Goal: Task Accomplishment & Management: Complete application form

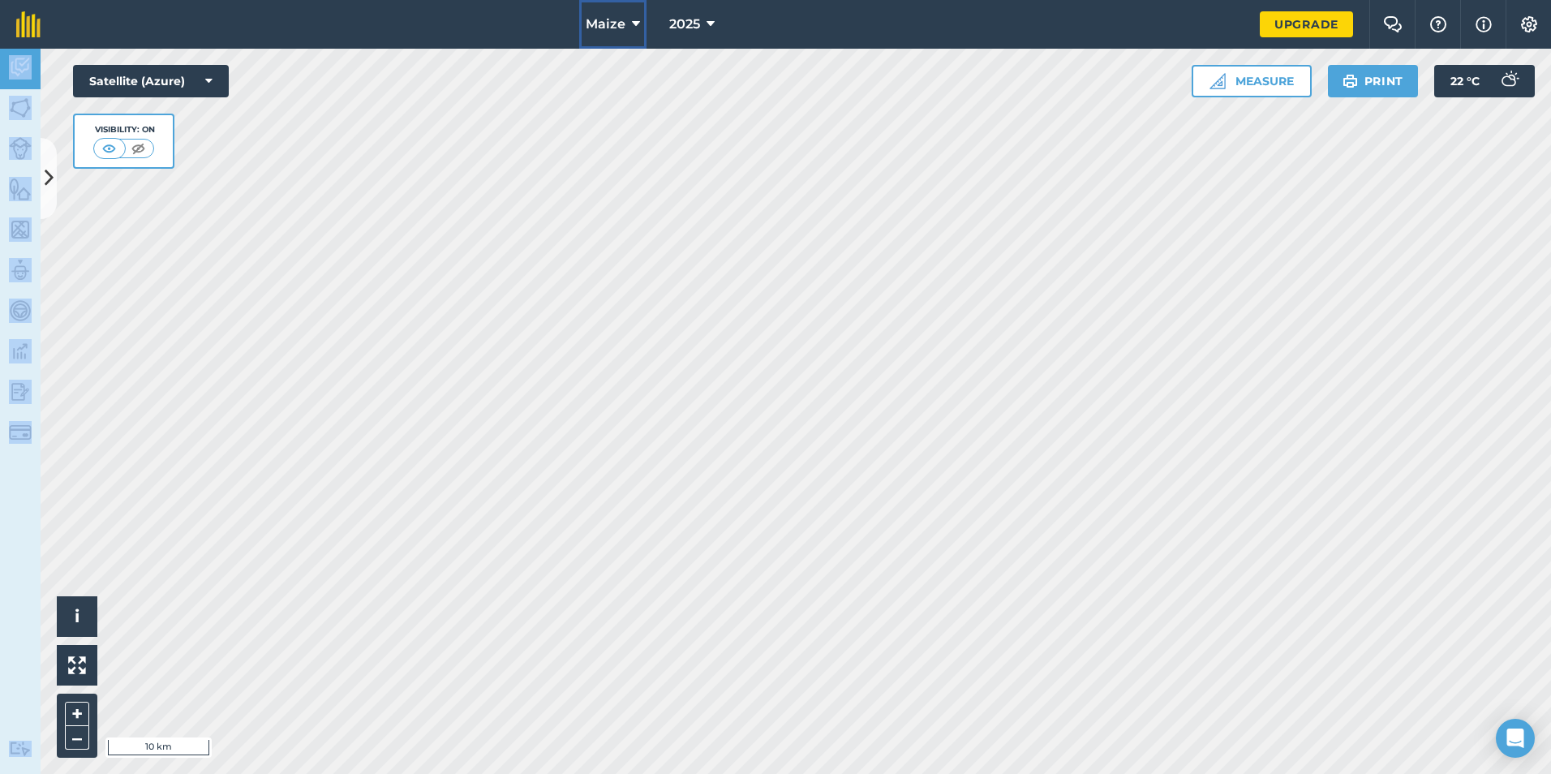
click at [620, 18] on span "Maize" at bounding box center [606, 24] width 40 height 19
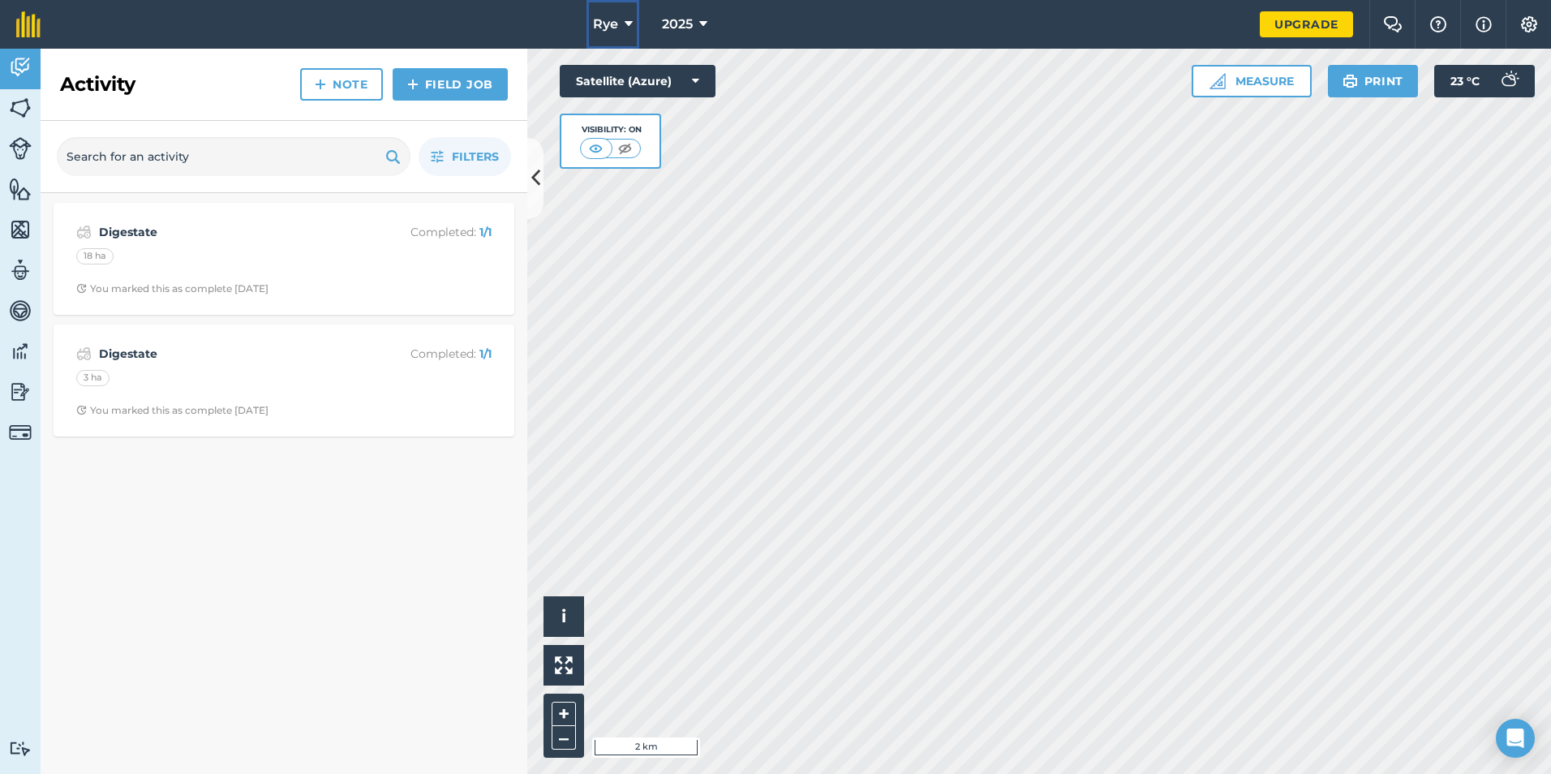
click at [628, 28] on icon at bounding box center [629, 24] width 8 height 19
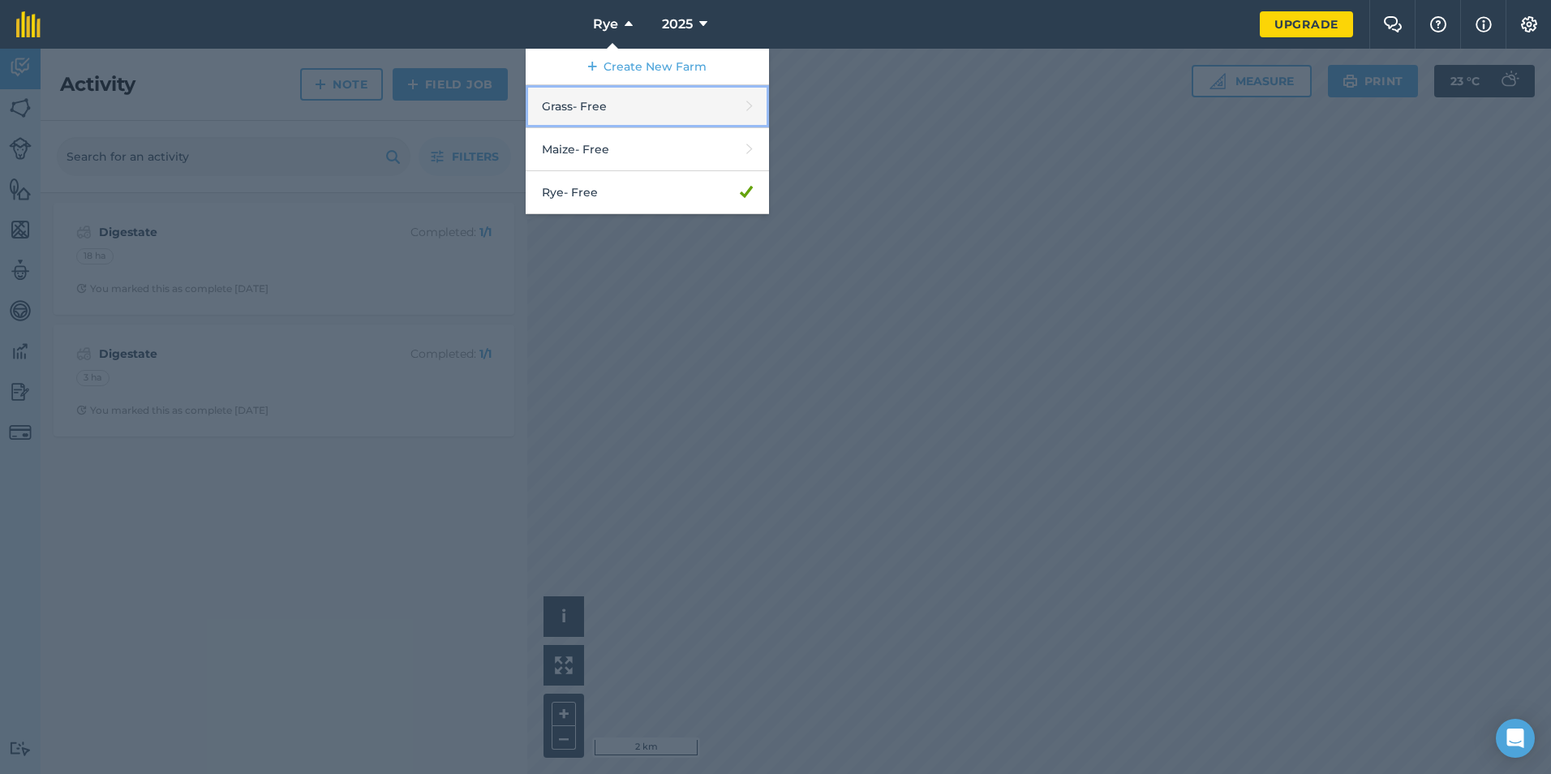
click at [616, 92] on link "Grass - Free" at bounding box center [647, 106] width 243 height 43
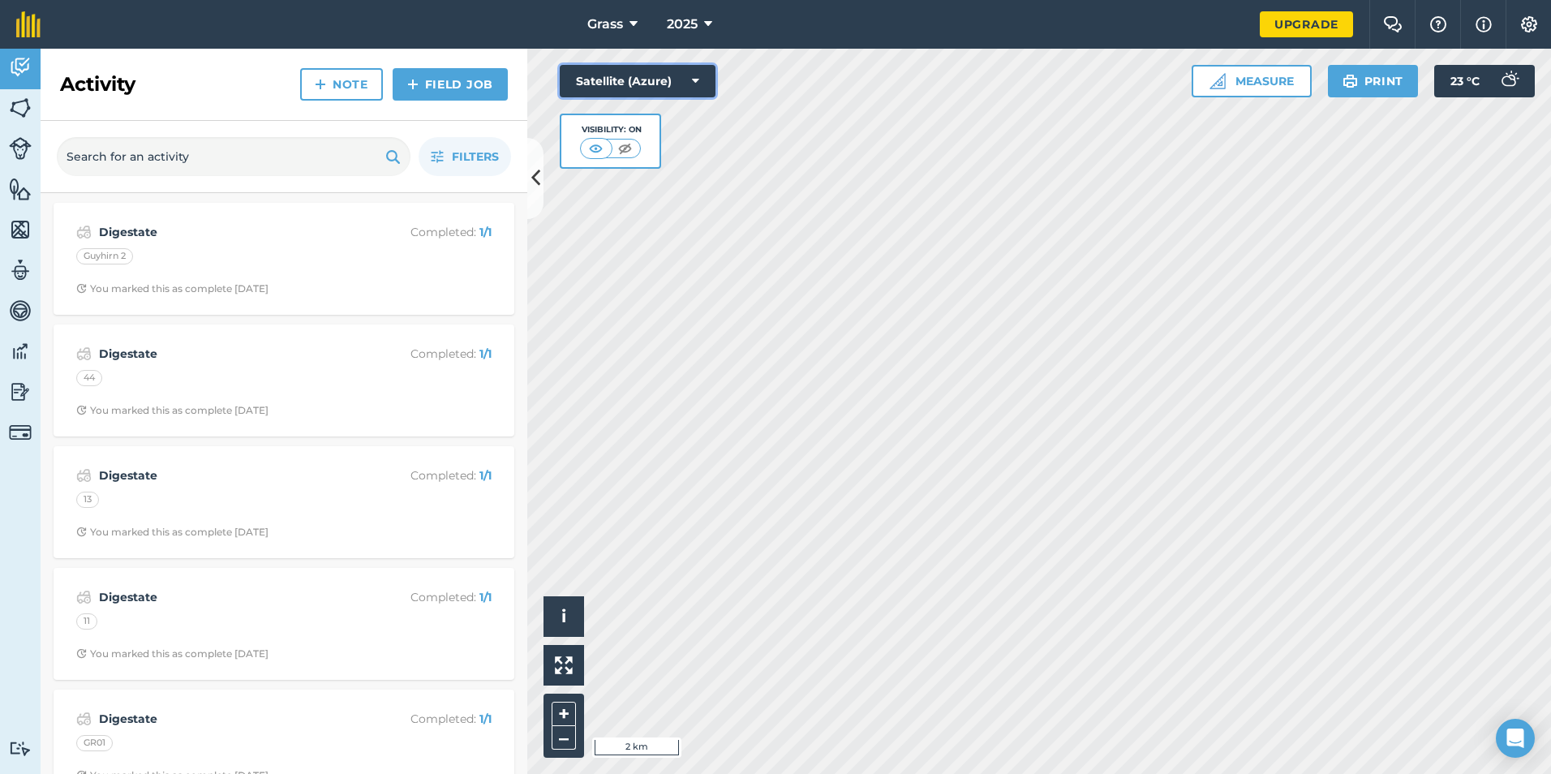
click at [663, 68] on button "Satellite (Azure)" at bounding box center [638, 81] width 156 height 32
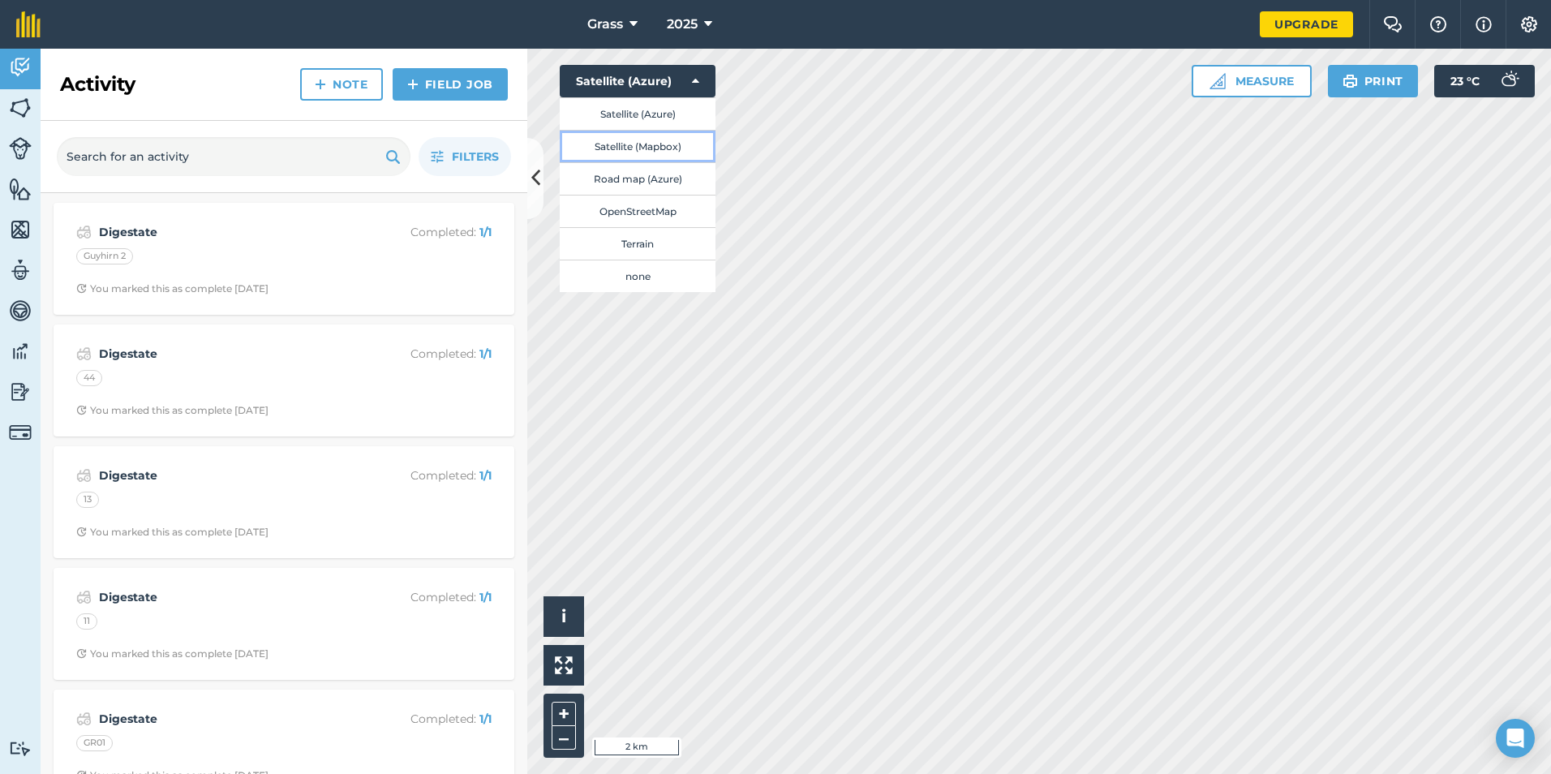
click at [639, 148] on button "Satellite (Mapbox)" at bounding box center [638, 146] width 156 height 32
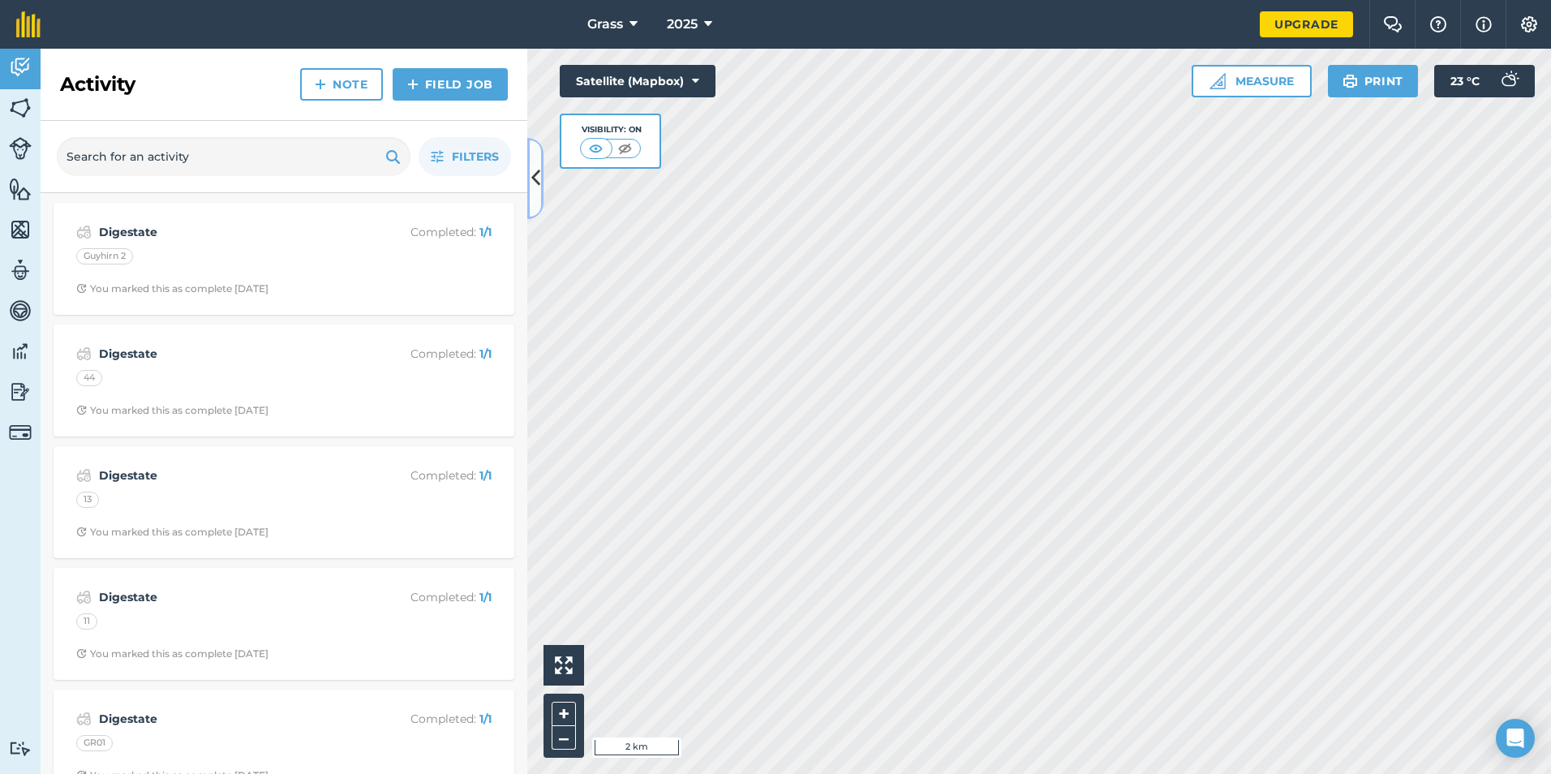
click at [540, 189] on button at bounding box center [535, 178] width 16 height 81
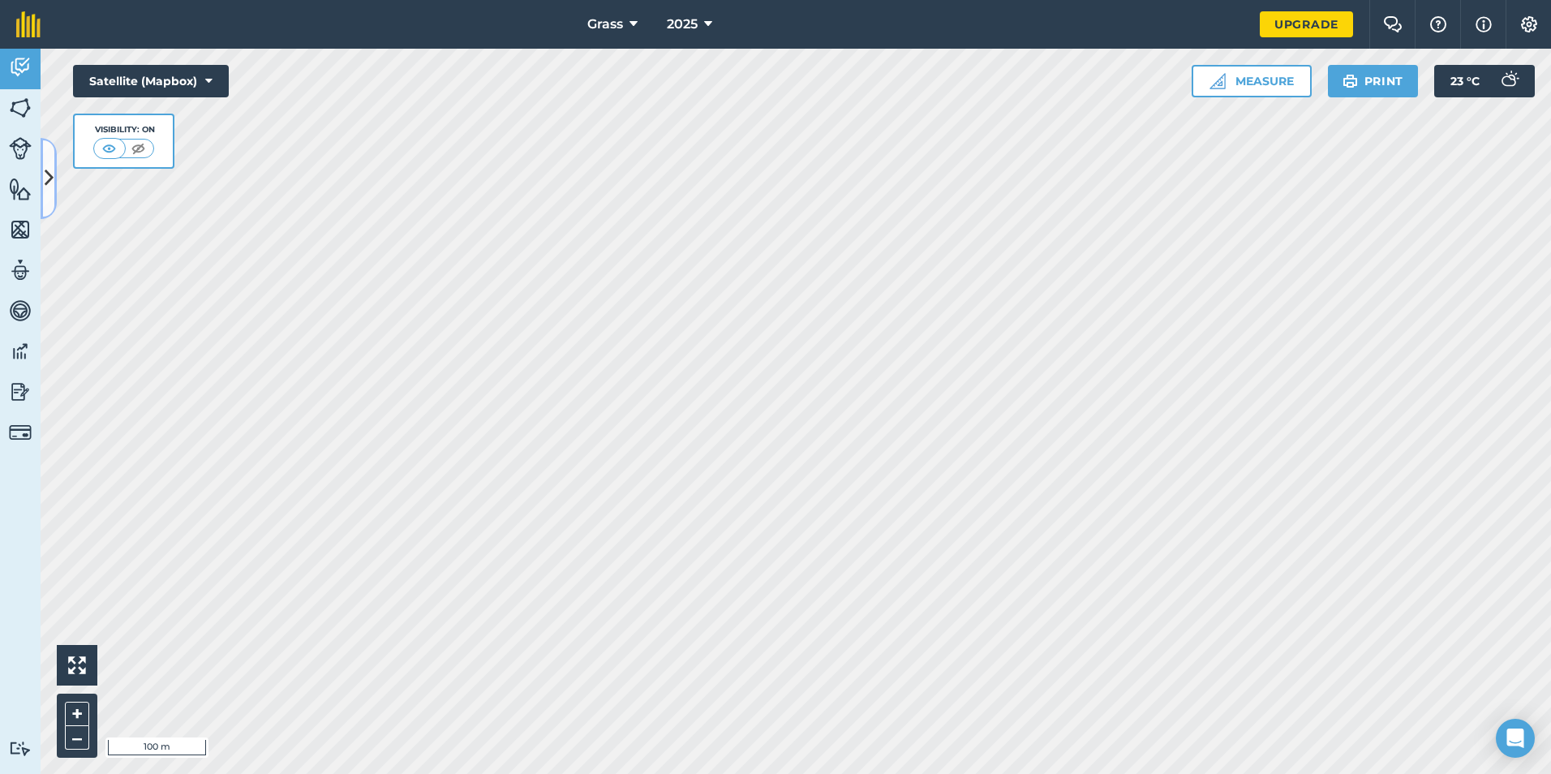
click at [50, 191] on button at bounding box center [49, 178] width 16 height 81
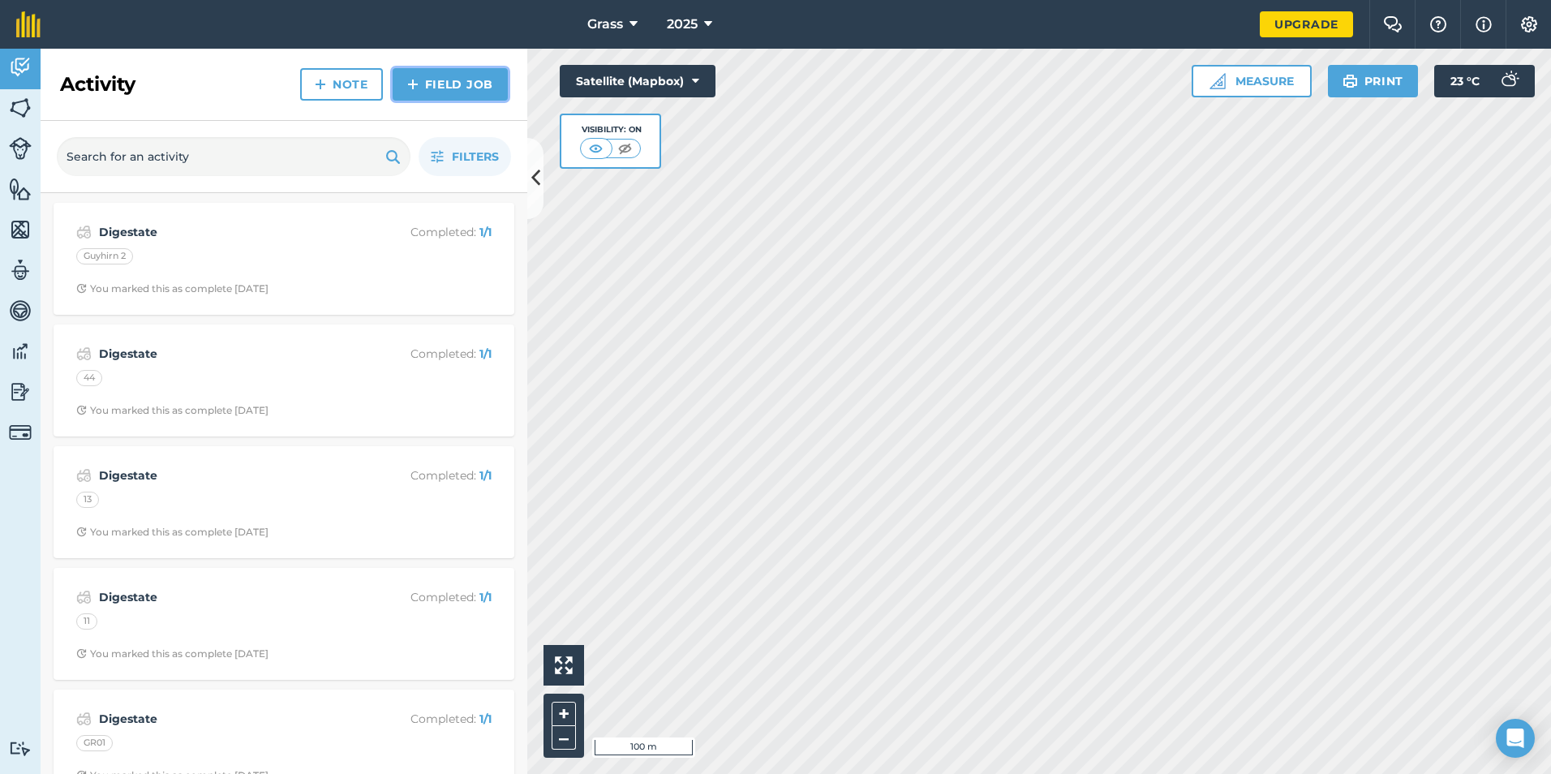
click at [418, 73] on link "Field Job" at bounding box center [450, 84] width 115 height 32
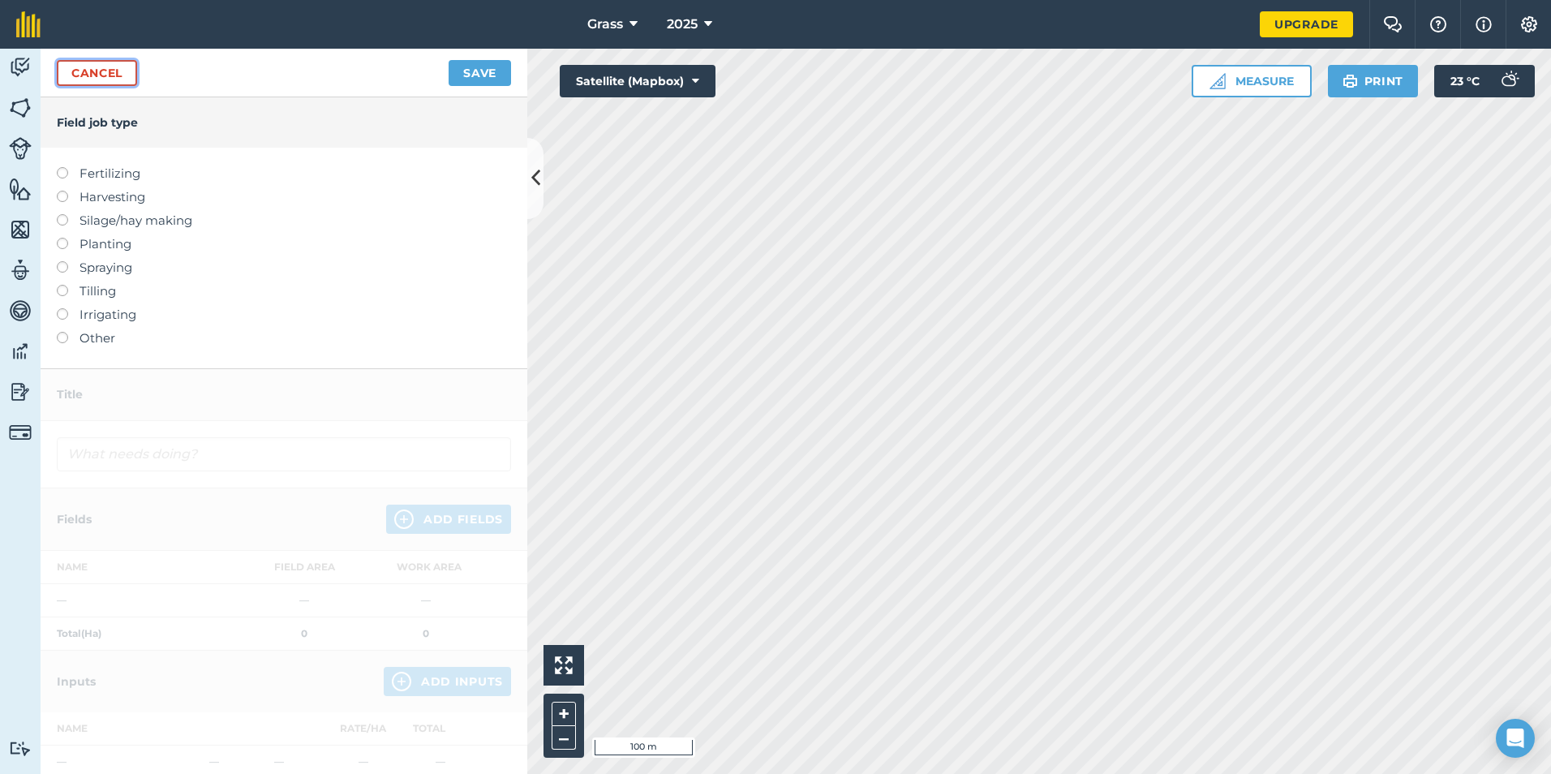
click at [109, 63] on link "Cancel" at bounding box center [97, 73] width 80 height 26
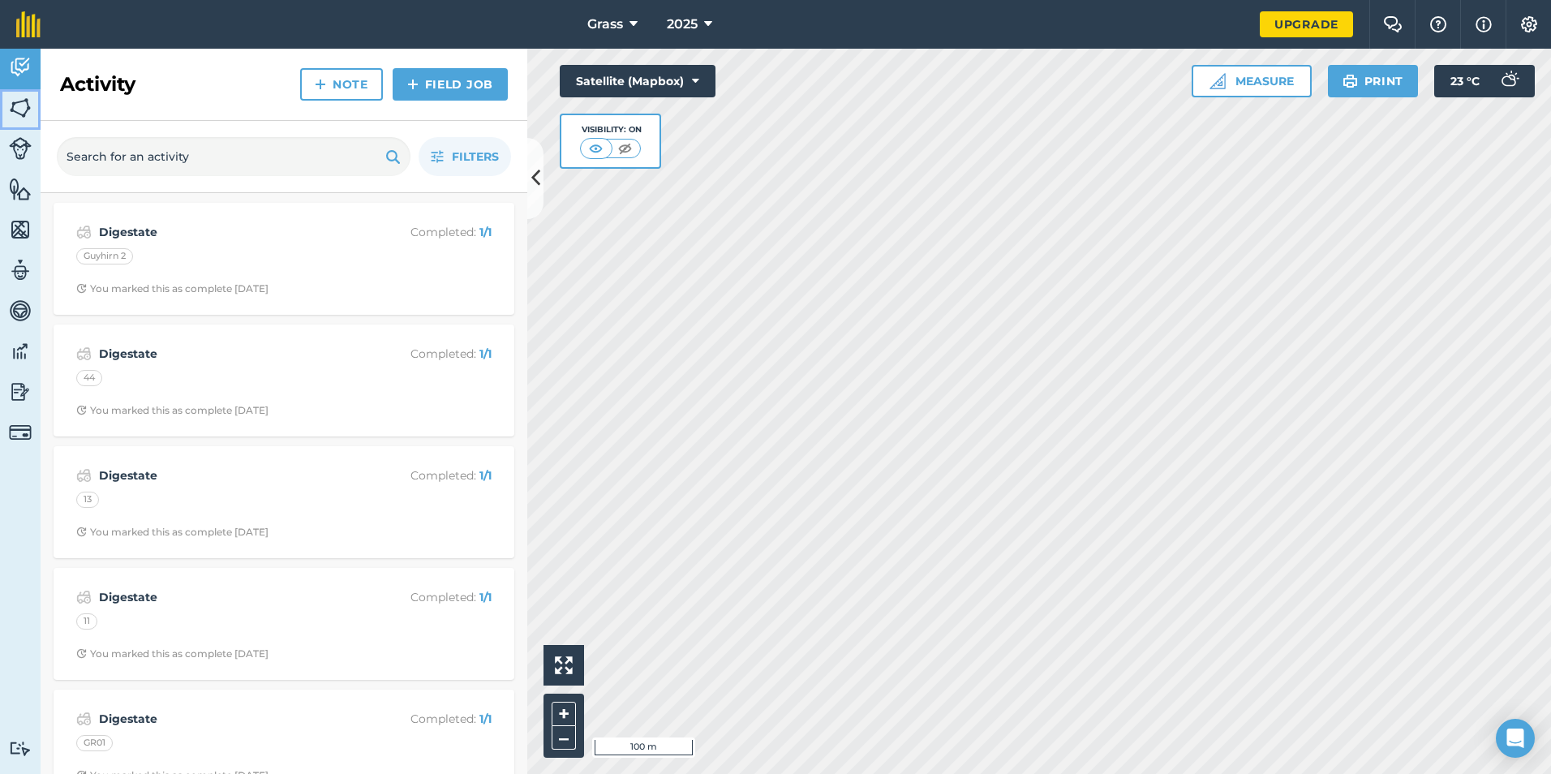
click at [24, 101] on img at bounding box center [20, 108] width 23 height 24
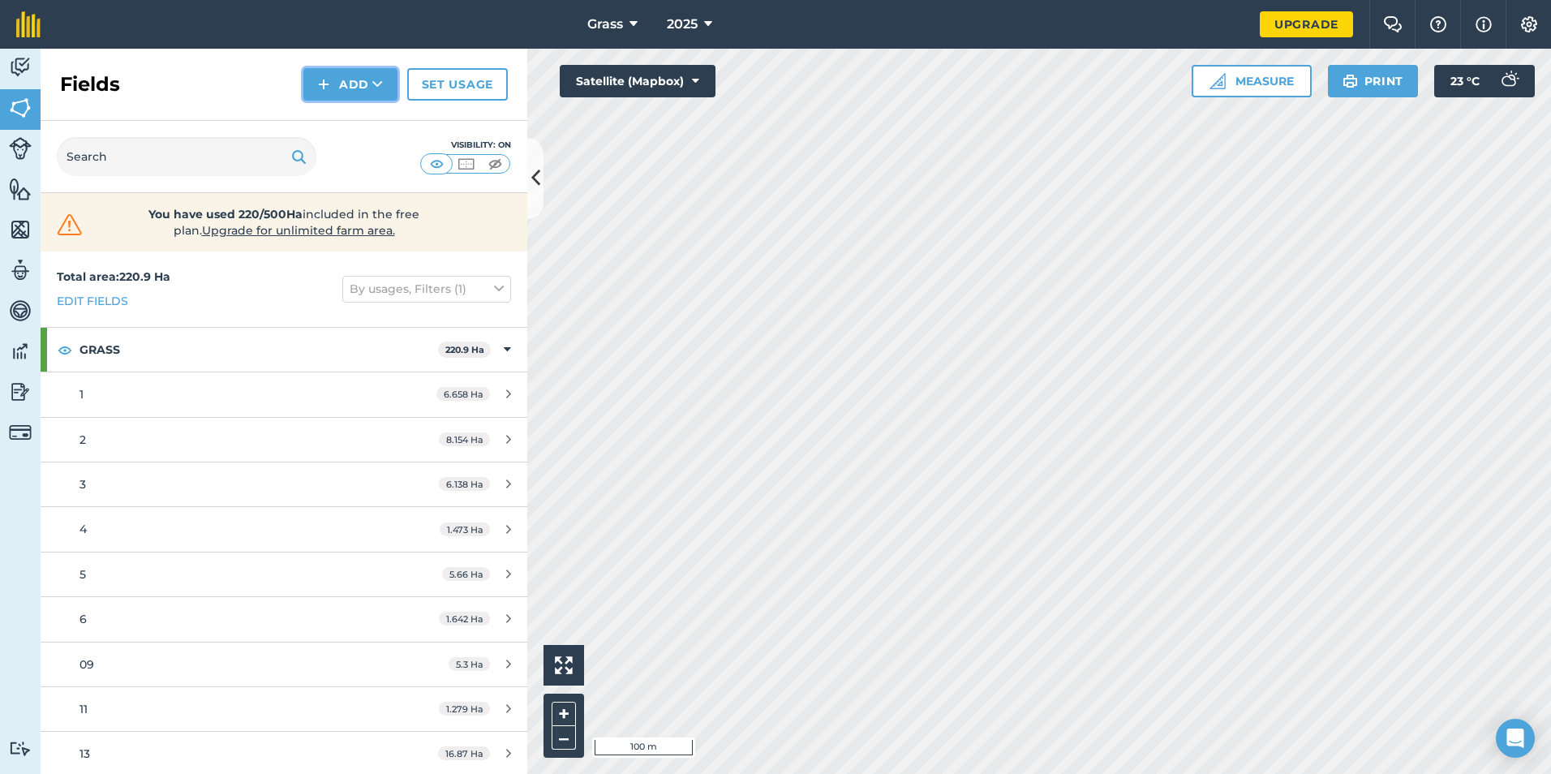
click at [346, 85] on button "Add" at bounding box center [350, 84] width 94 height 32
click at [359, 130] on link "Draw" at bounding box center [350, 121] width 89 height 36
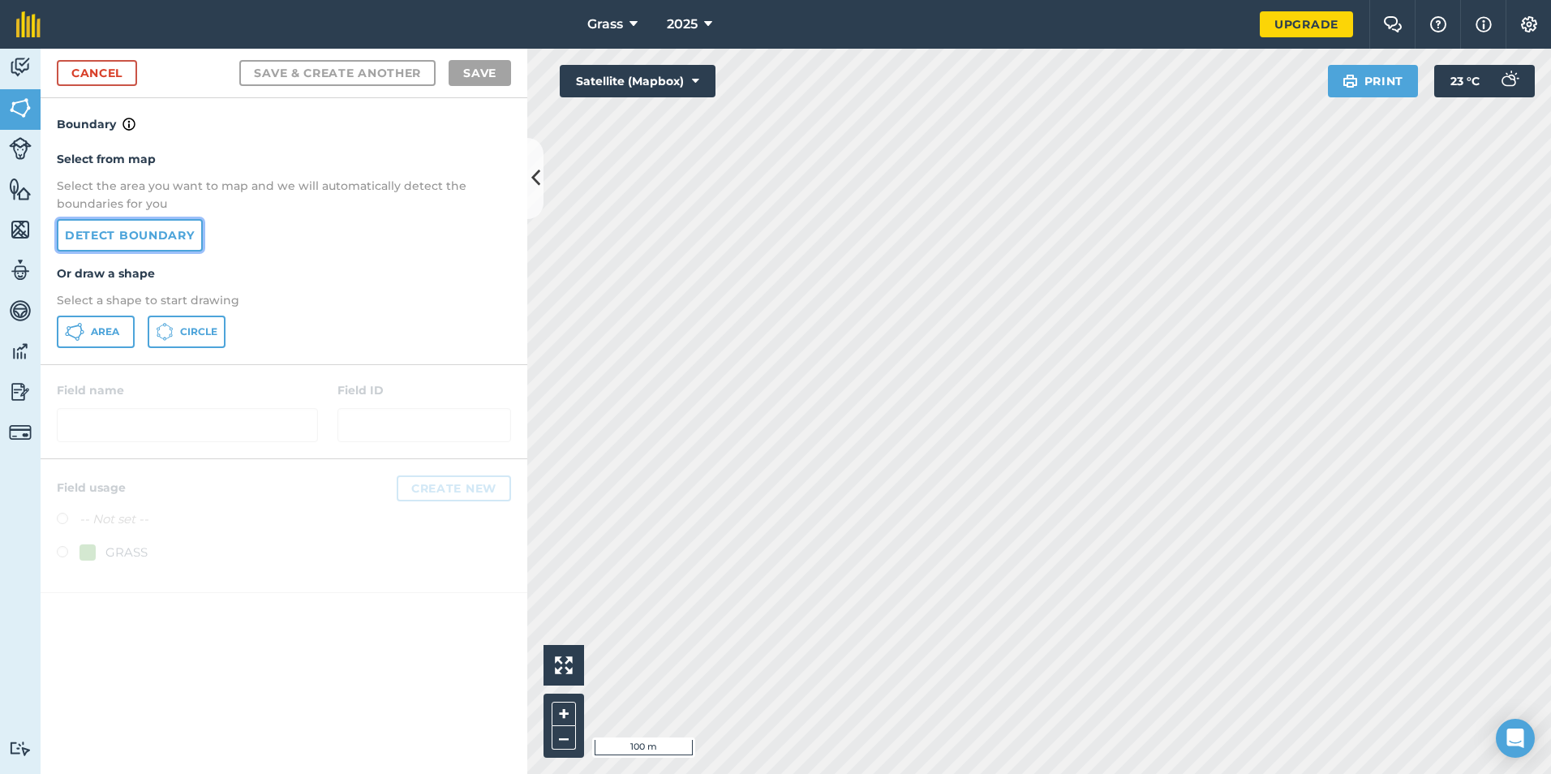
click at [158, 245] on link "Detect boundary" at bounding box center [130, 235] width 146 height 32
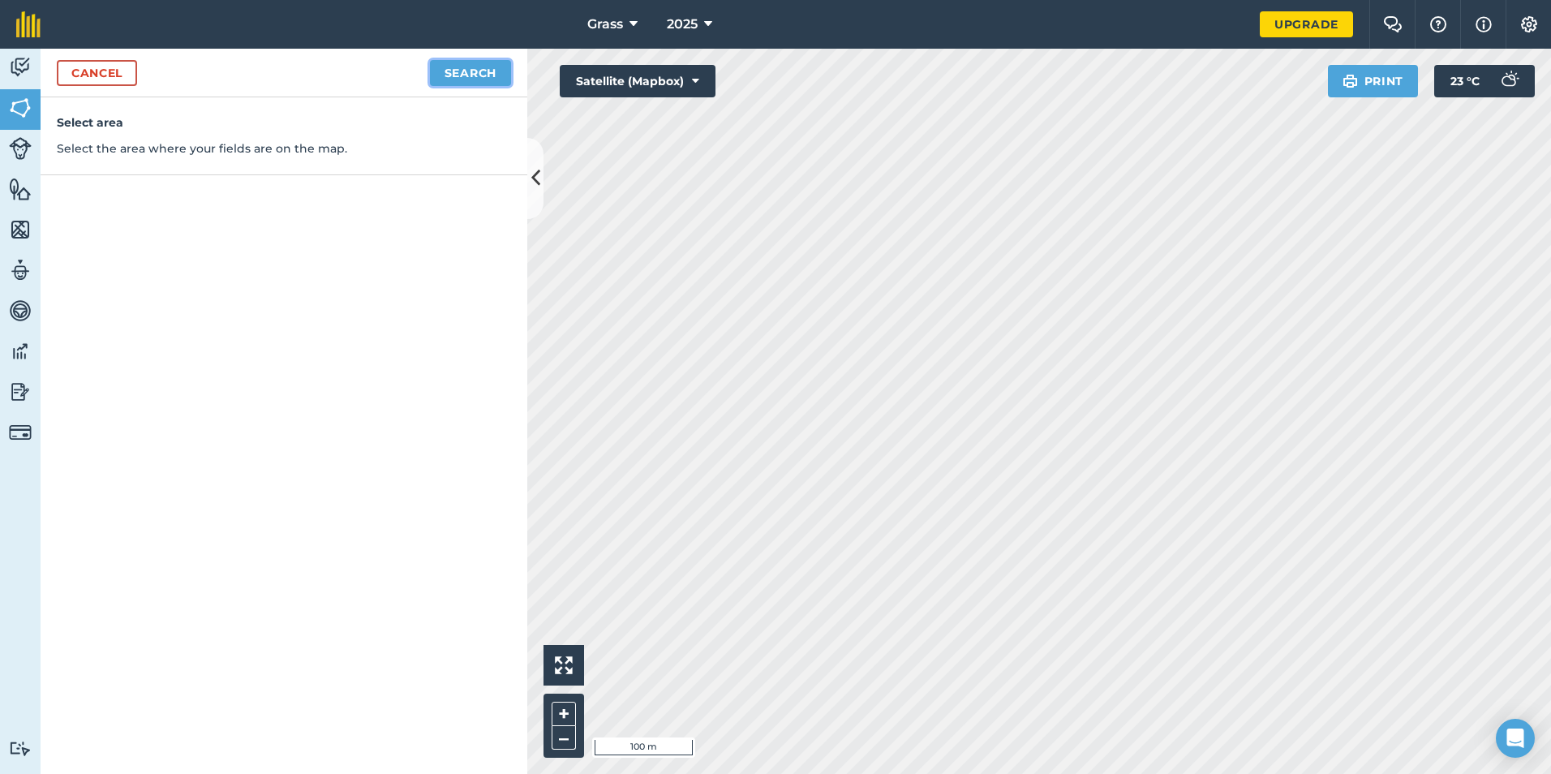
click at [466, 77] on button "Search" at bounding box center [470, 73] width 81 height 26
click at [444, 60] on button "Continue to edit boundaries" at bounding box center [388, 73] width 245 height 26
click at [364, 58] on div "Cancel Continue to name fields" at bounding box center [284, 73] width 487 height 49
click at [343, 78] on button "Continue to name fields" at bounding box center [406, 73] width 210 height 26
click at [269, 169] on input "text" at bounding box center [213, 157] width 264 height 34
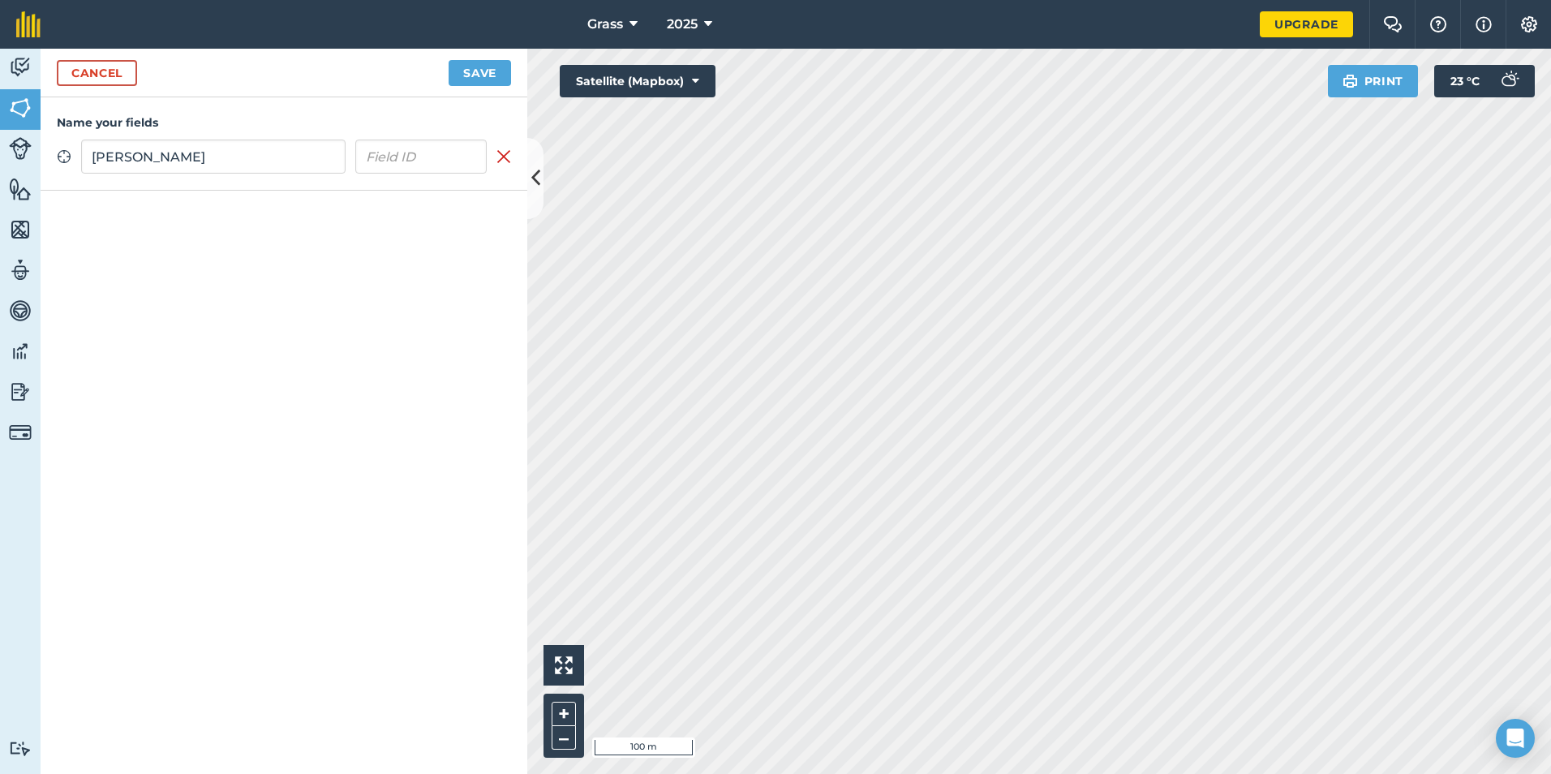
type input "Natasha"
click at [476, 80] on button "Save" at bounding box center [480, 73] width 62 height 26
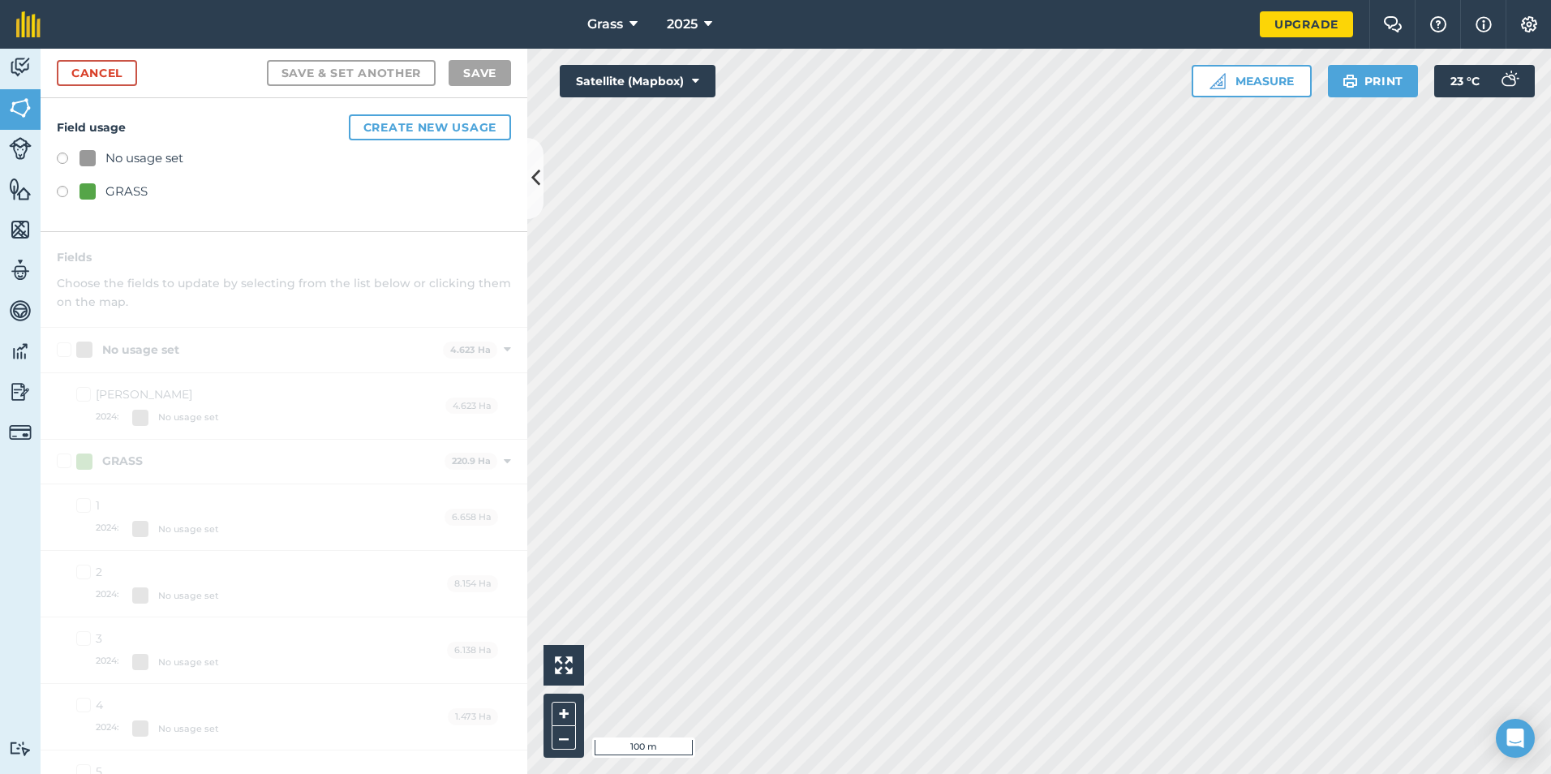
click at [80, 206] on div "Field usage Create new usage No usage set GRASS" at bounding box center [284, 165] width 487 height 134
click at [88, 192] on div at bounding box center [87, 191] width 16 height 16
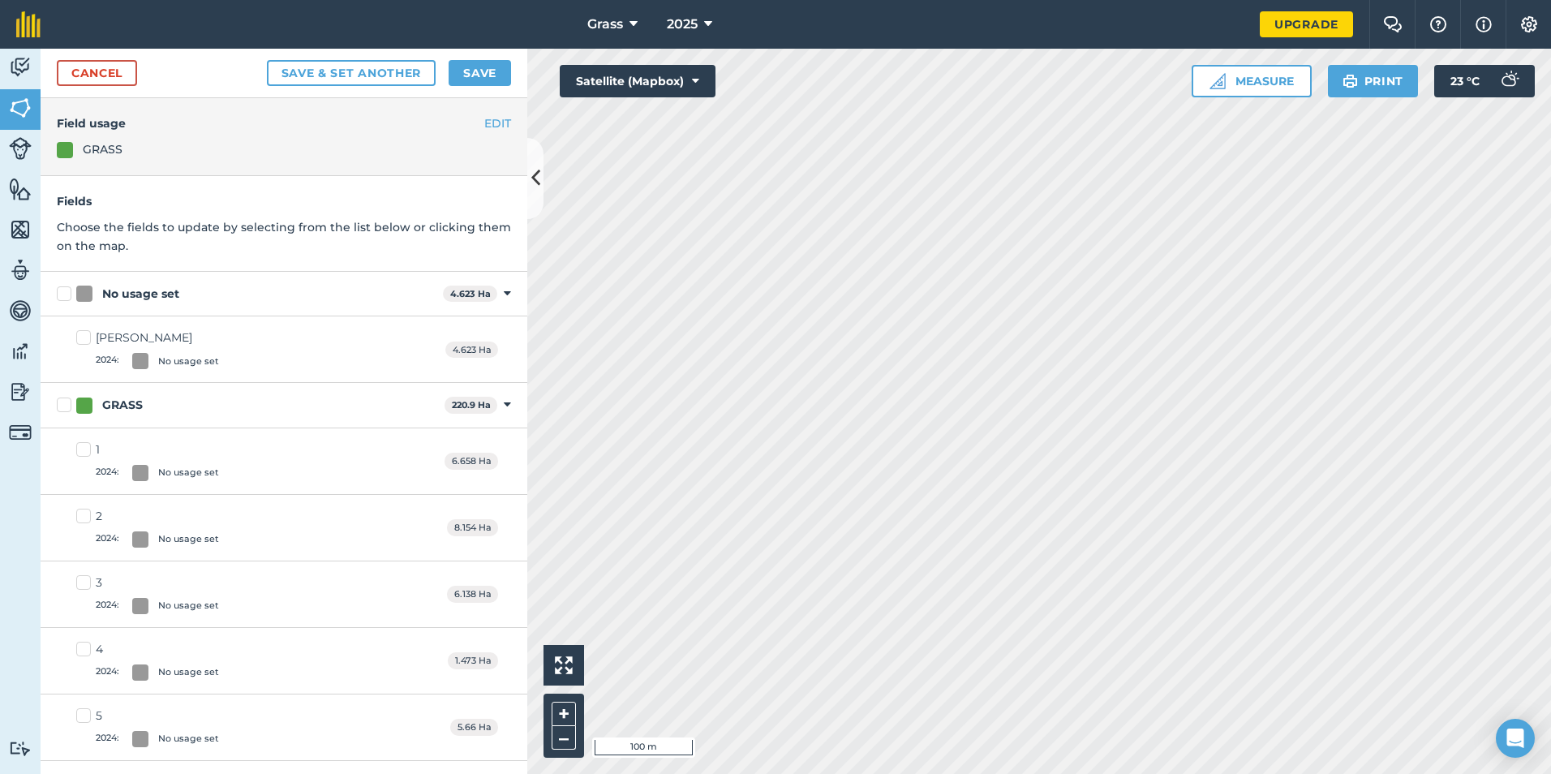
click at [70, 294] on label "No usage set" at bounding box center [247, 294] width 380 height 17
click at [67, 294] on input "No usage set" at bounding box center [62, 291] width 11 height 11
checkbox input "true"
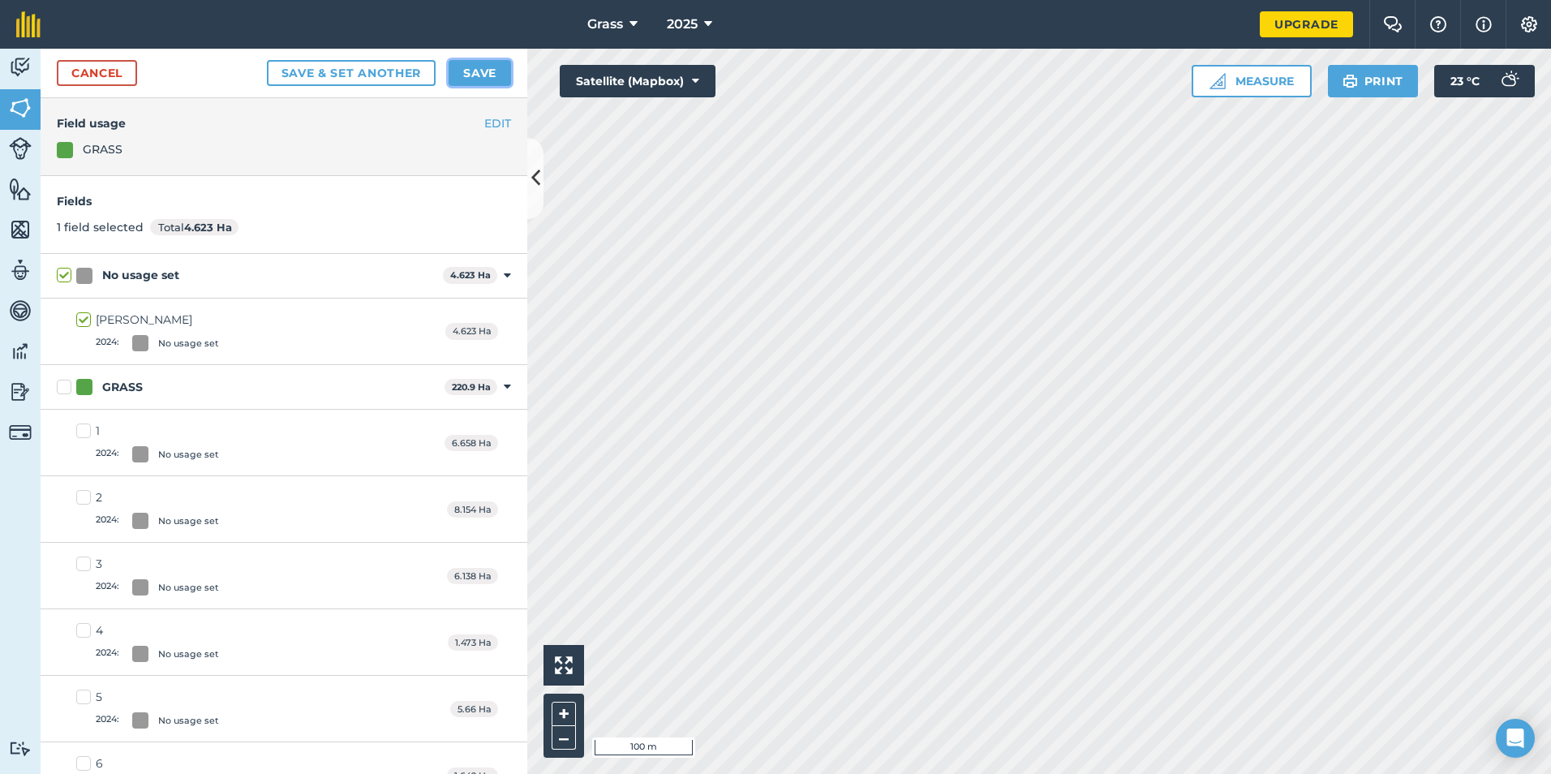
click at [470, 70] on button "Save" at bounding box center [480, 73] width 62 height 26
